Goal: Task Accomplishment & Management: Use online tool/utility

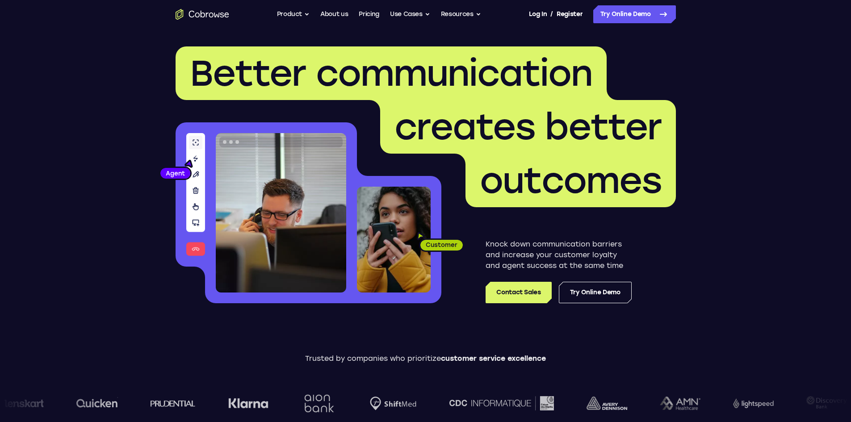
click at [640, 24] on nav "Go back Powerful, Flexible and Trustworthy. Avoid all extra friction for both A…" at bounding box center [425, 14] width 851 height 29
click at [640, 23] on nav "Go back Powerful, Flexible and Trustworthy. Avoid all extra friction for both A…" at bounding box center [425, 14] width 851 height 29
click at [640, 18] on link "Try Online Demo" at bounding box center [634, 14] width 83 height 18
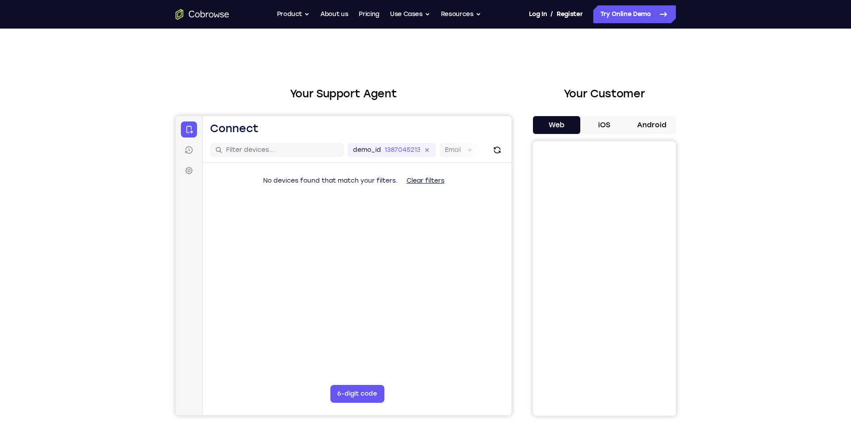
click at [648, 117] on button "Android" at bounding box center [652, 125] width 48 height 18
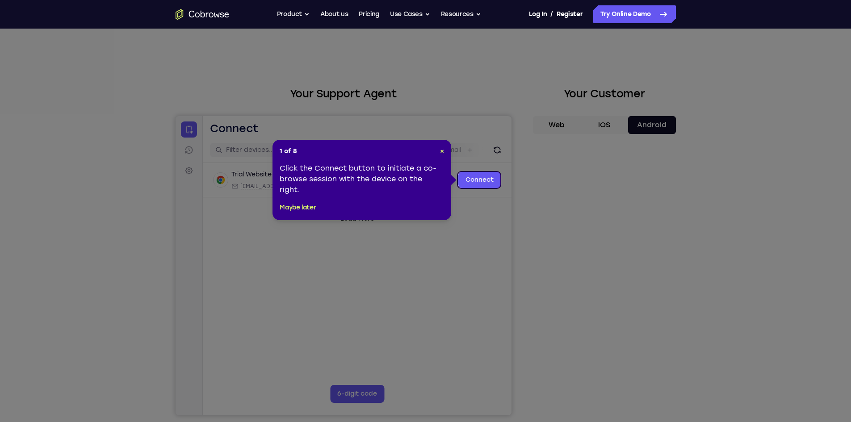
click at [445, 154] on div "1 of 8 × Click the Connect button to initiate a co-browse session with the devi…" at bounding box center [362, 180] width 179 height 80
click at [445, 153] on div "1 of 8 × Click the Connect button to initiate a co-browse session with the devi…" at bounding box center [362, 180] width 179 height 80
click at [443, 152] on span "×" at bounding box center [442, 151] width 4 height 8
